Goal: Transaction & Acquisition: Purchase product/service

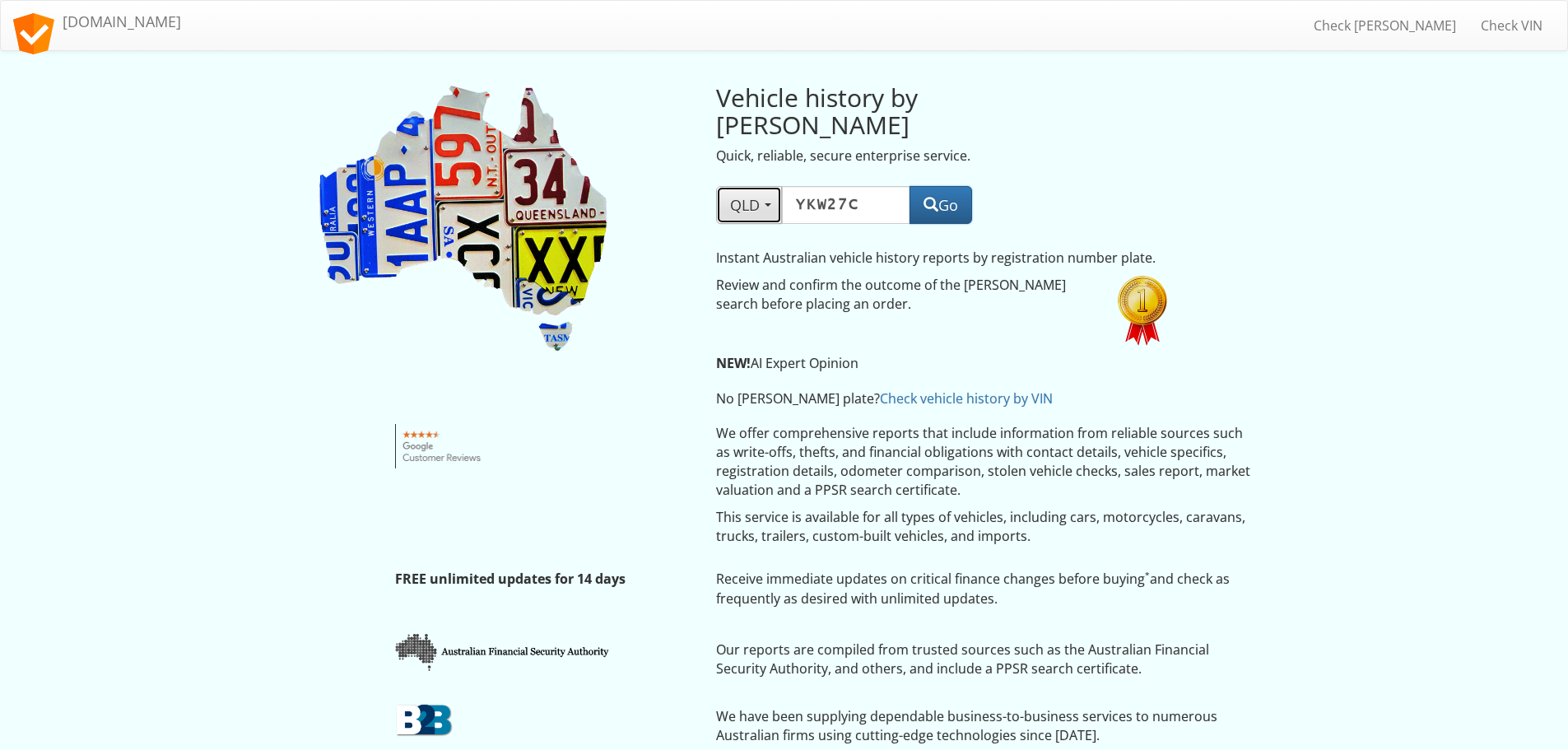
click at [764, 195] on span "QLD" at bounding box center [749, 205] width 38 height 20
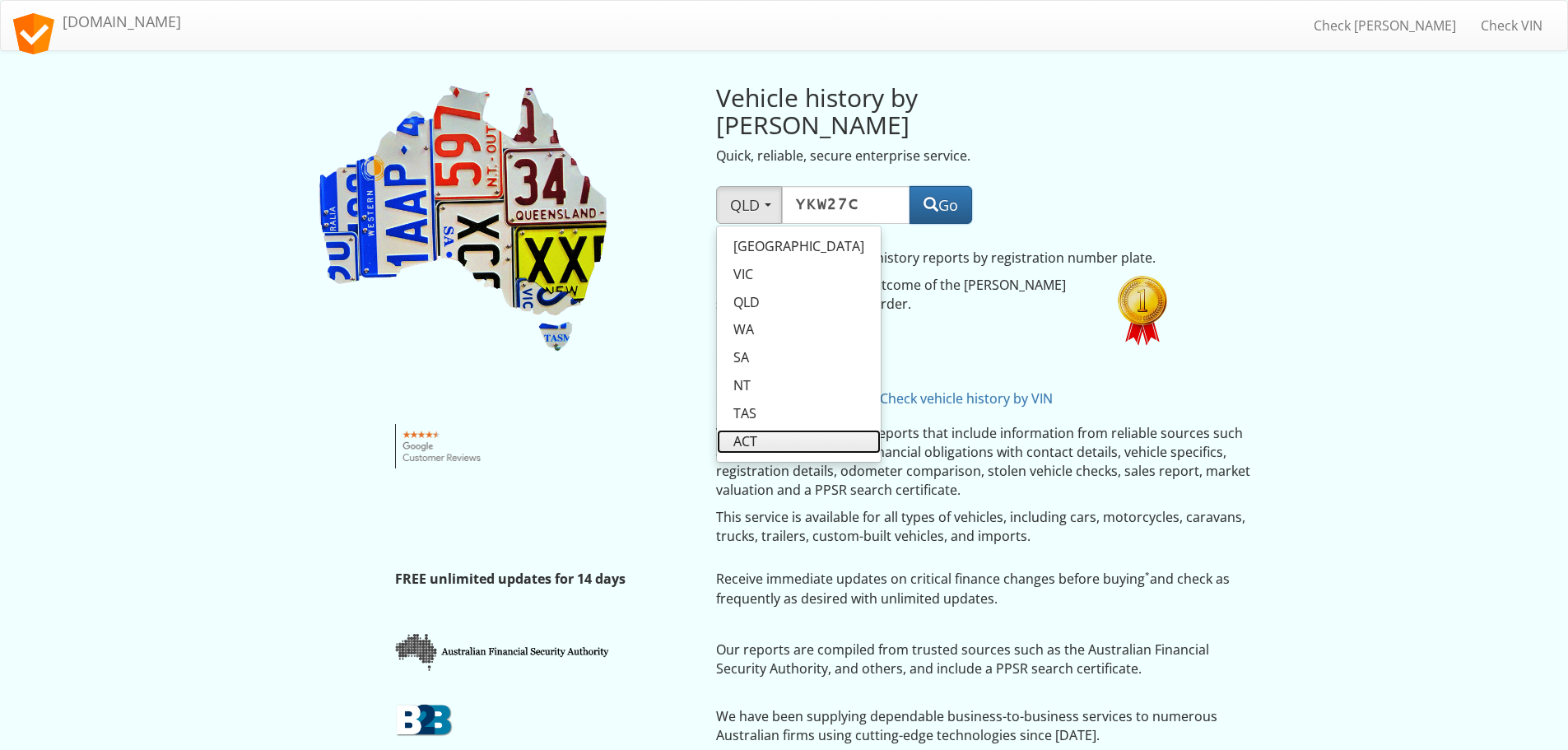
click at [744, 433] on span "ACT" at bounding box center [745, 441] width 23 height 19
select select "ACT"
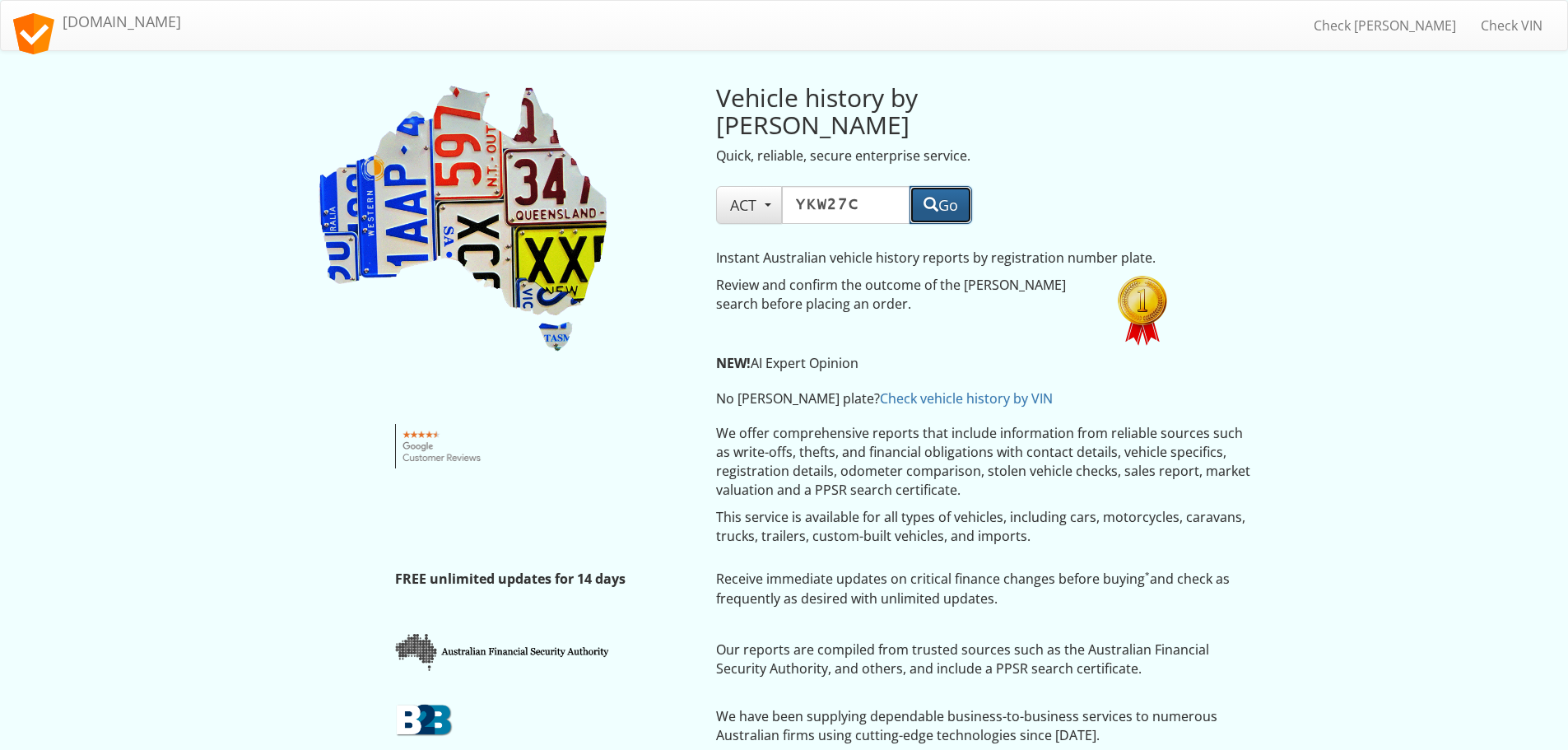
click at [953, 187] on button "Go" at bounding box center [941, 205] width 62 height 38
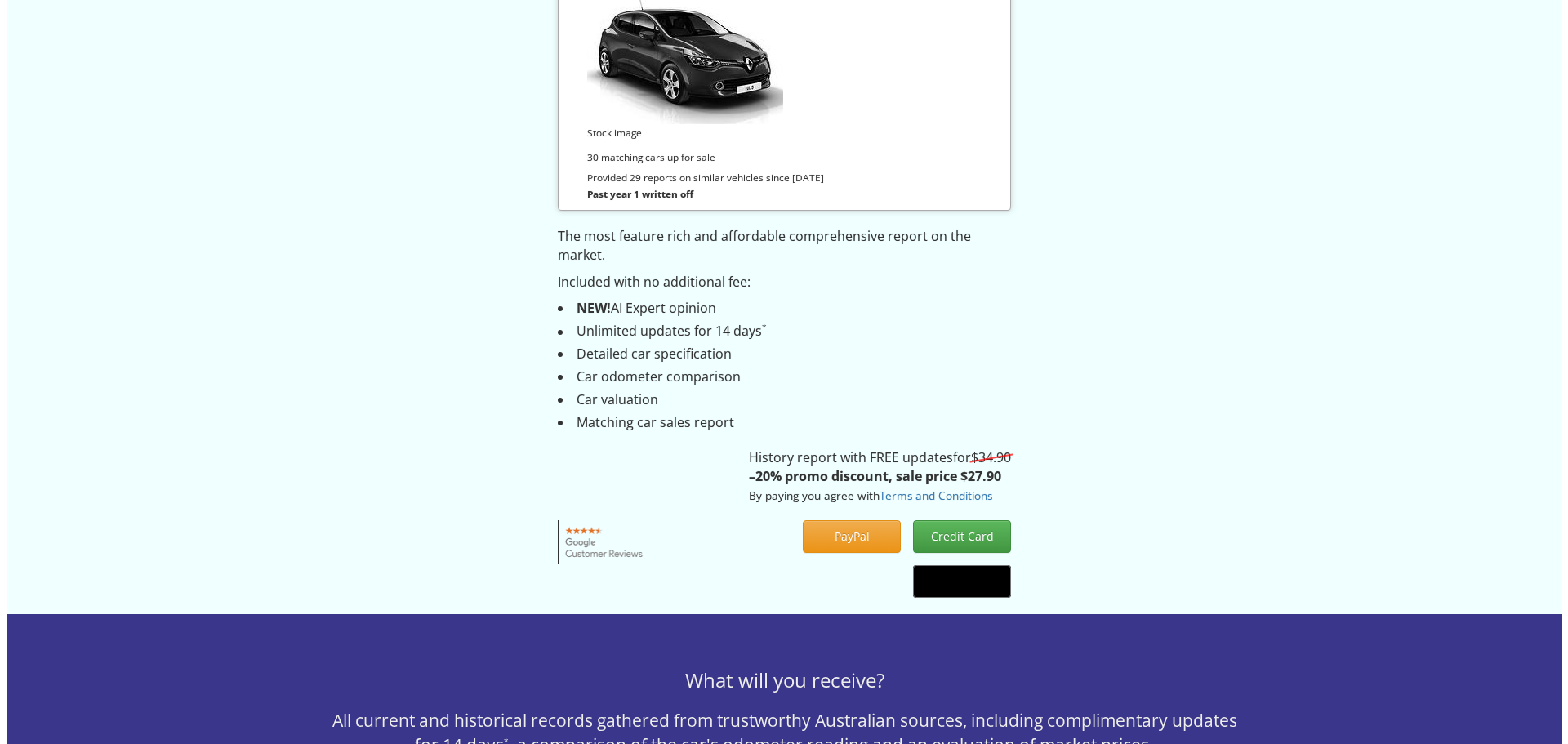
scroll to position [326, 0]
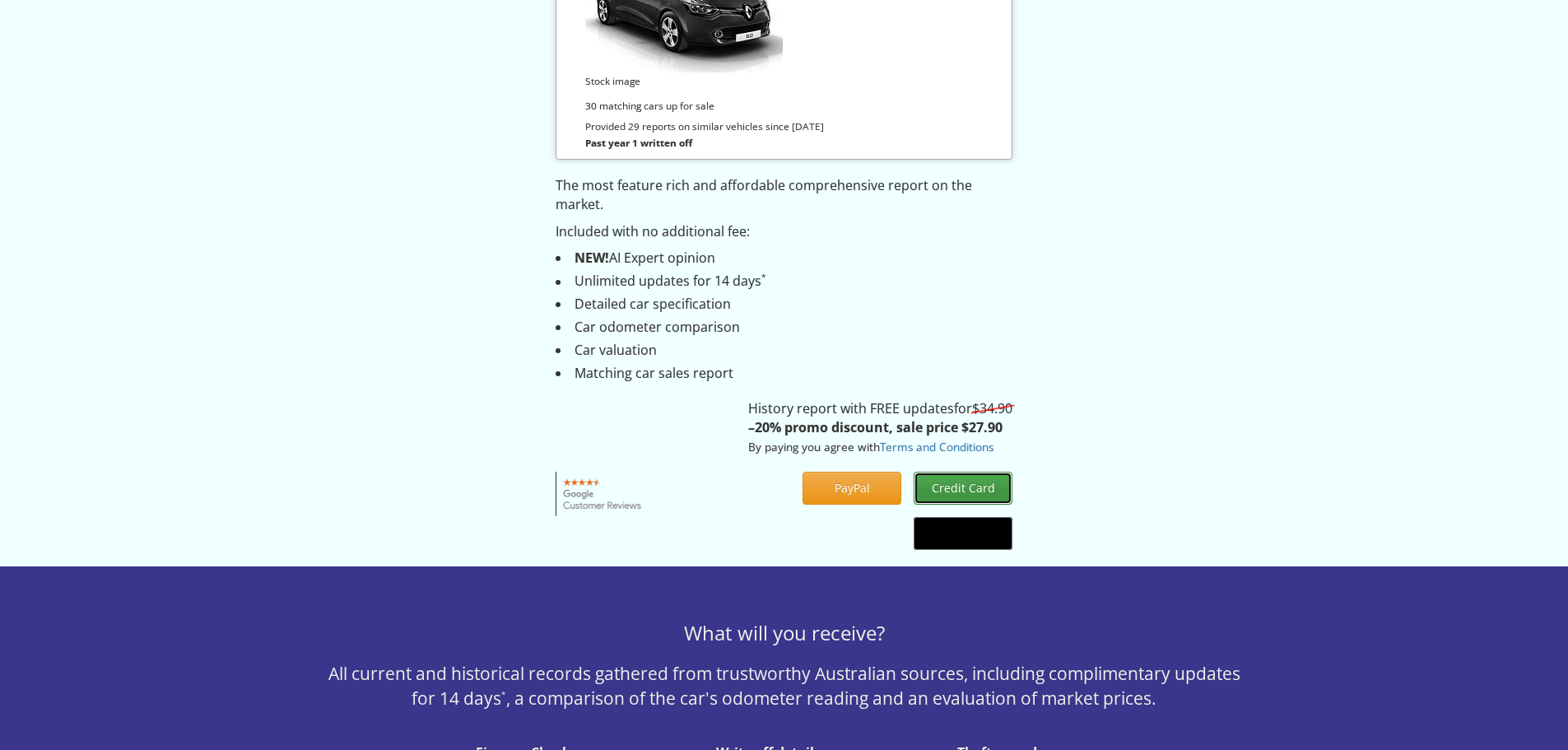
click at [963, 487] on button "Credit Card" at bounding box center [963, 488] width 99 height 33
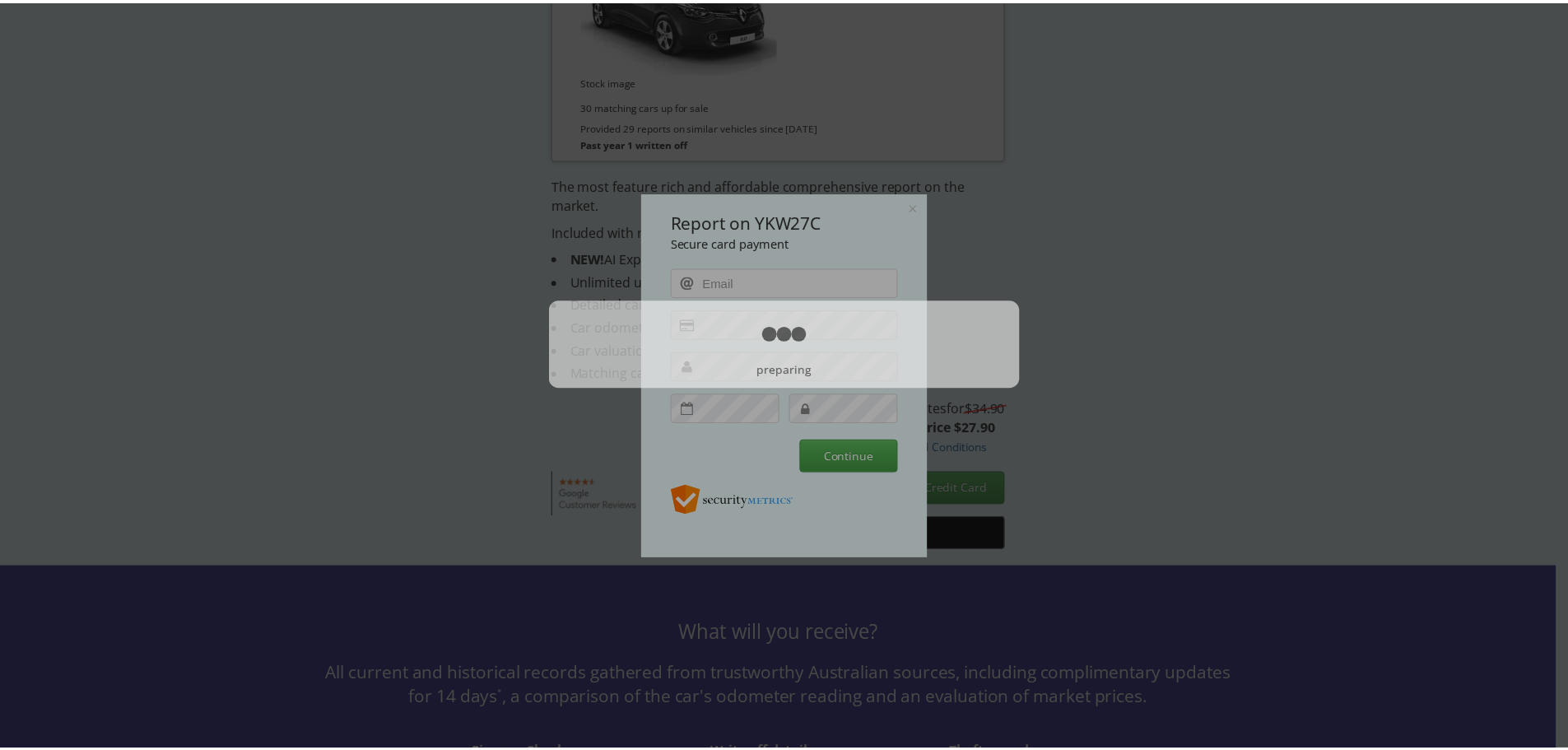
scroll to position [0, 0]
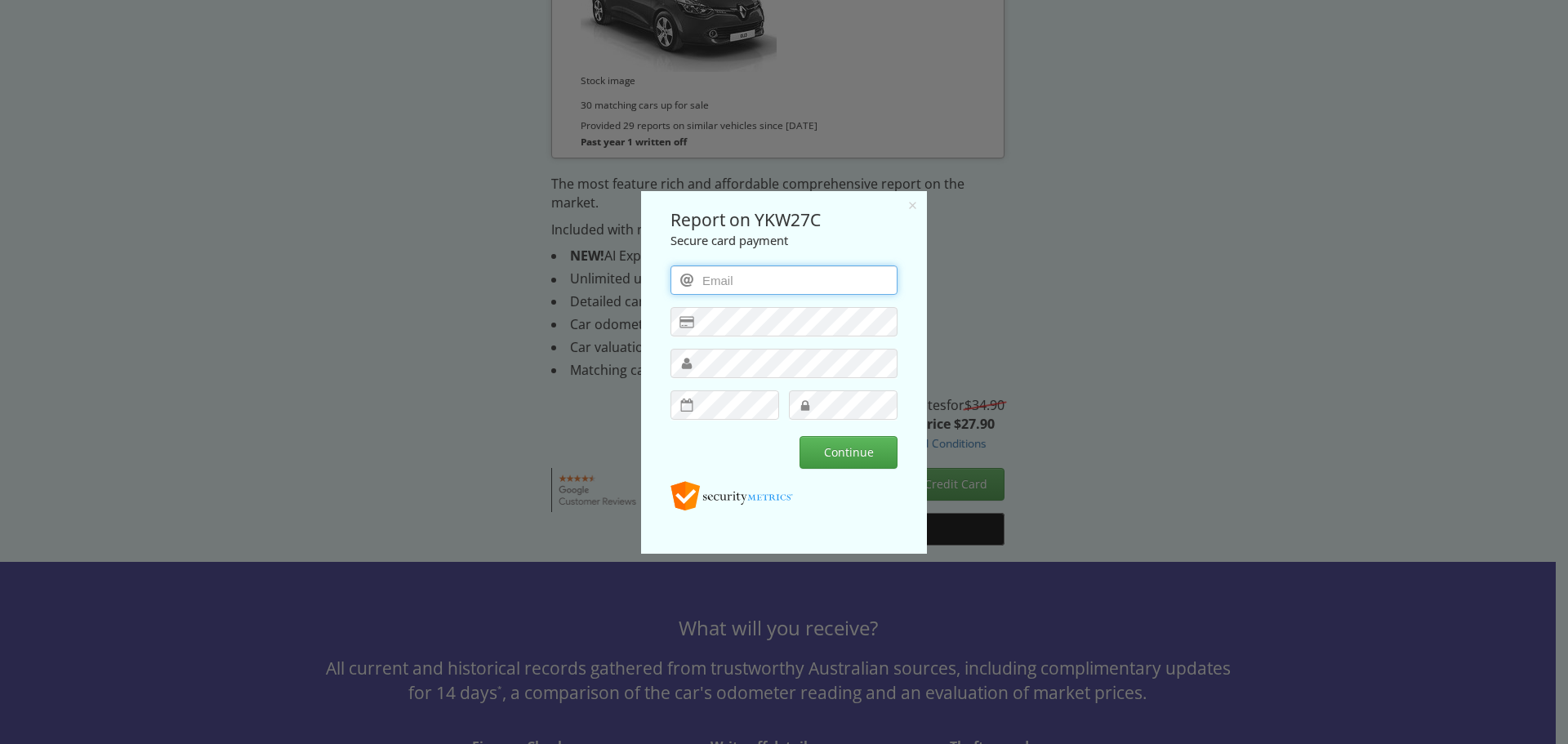
click at [721, 283] on input "email" at bounding box center [784, 279] width 227 height 29
type input "rainey7722@gmail.com"
click at [910, 203] on icon at bounding box center [912, 204] width 13 height 13
